Goal: Transaction & Acquisition: Purchase product/service

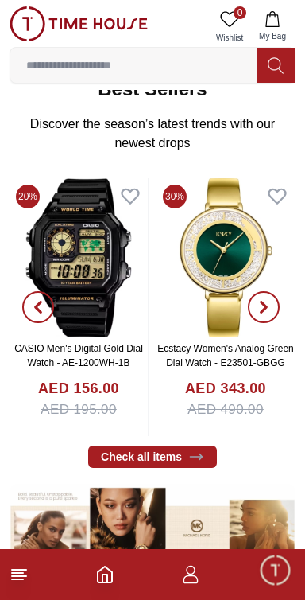
click at [265, 301] on icon "button" at bounding box center [264, 307] width 13 height 13
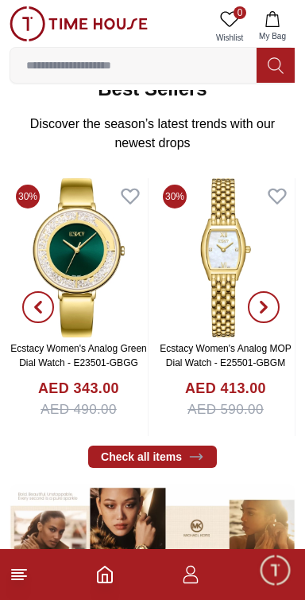
click at [265, 301] on icon "button" at bounding box center [264, 307] width 13 height 13
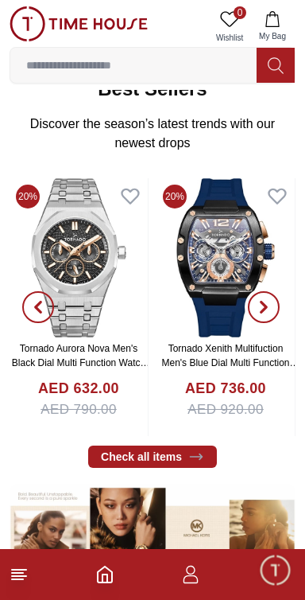
click at [239, 236] on button "button" at bounding box center [263, 307] width 57 height 258
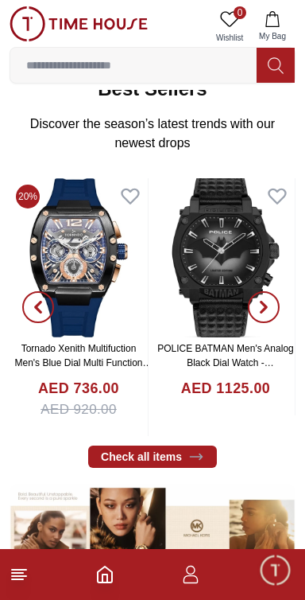
click at [82, 245] on img at bounding box center [79, 257] width 138 height 159
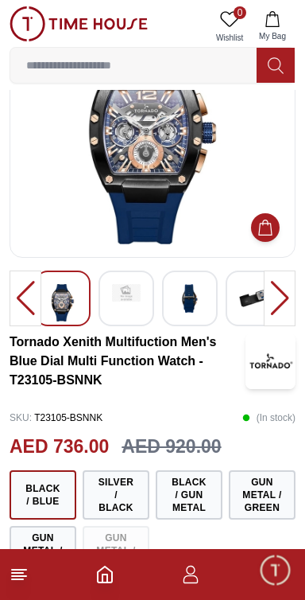
scroll to position [86, 0]
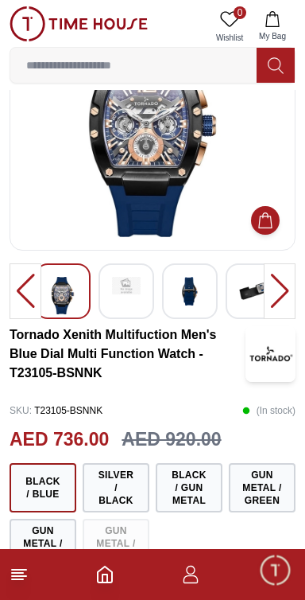
click at [137, 286] on img at bounding box center [126, 286] width 29 height 18
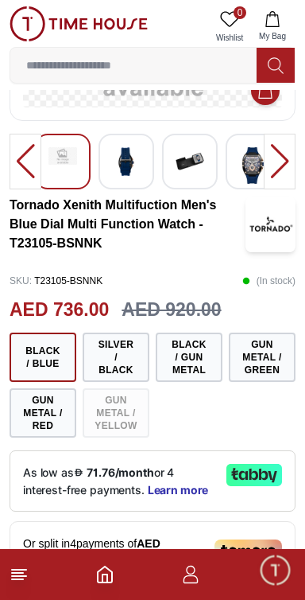
scroll to position [164, 0]
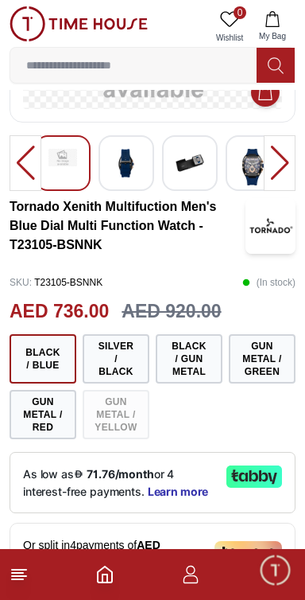
click at [12, 579] on line at bounding box center [17, 579] width 11 height 0
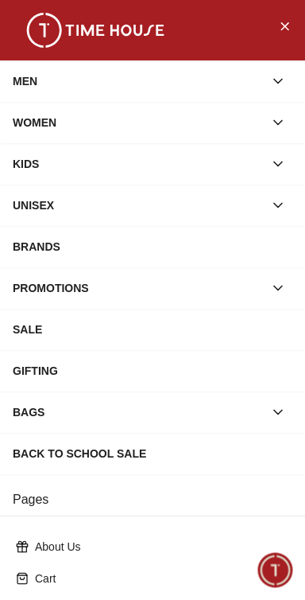
scroll to position [231, 0]
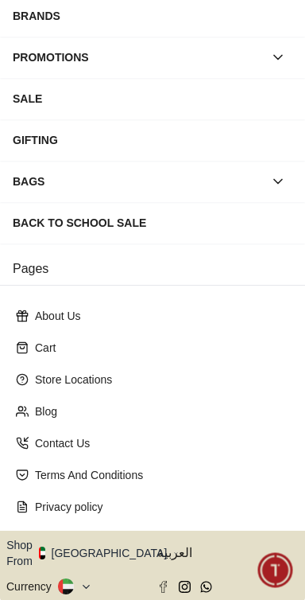
click at [173, 547] on icon "button" at bounding box center [176, 553] width 6 height 12
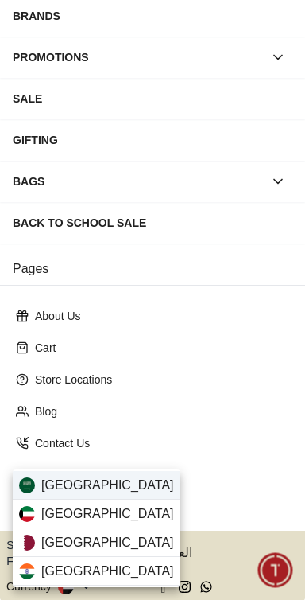
click at [95, 484] on span "[GEOGRAPHIC_DATA]" at bounding box center [107, 485] width 133 height 19
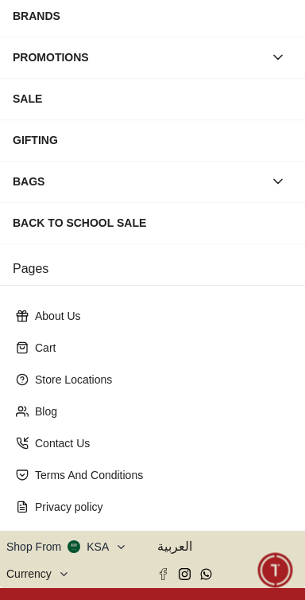
scroll to position [229, 0]
